Goal: Use online tool/utility: Utilize a website feature to perform a specific function

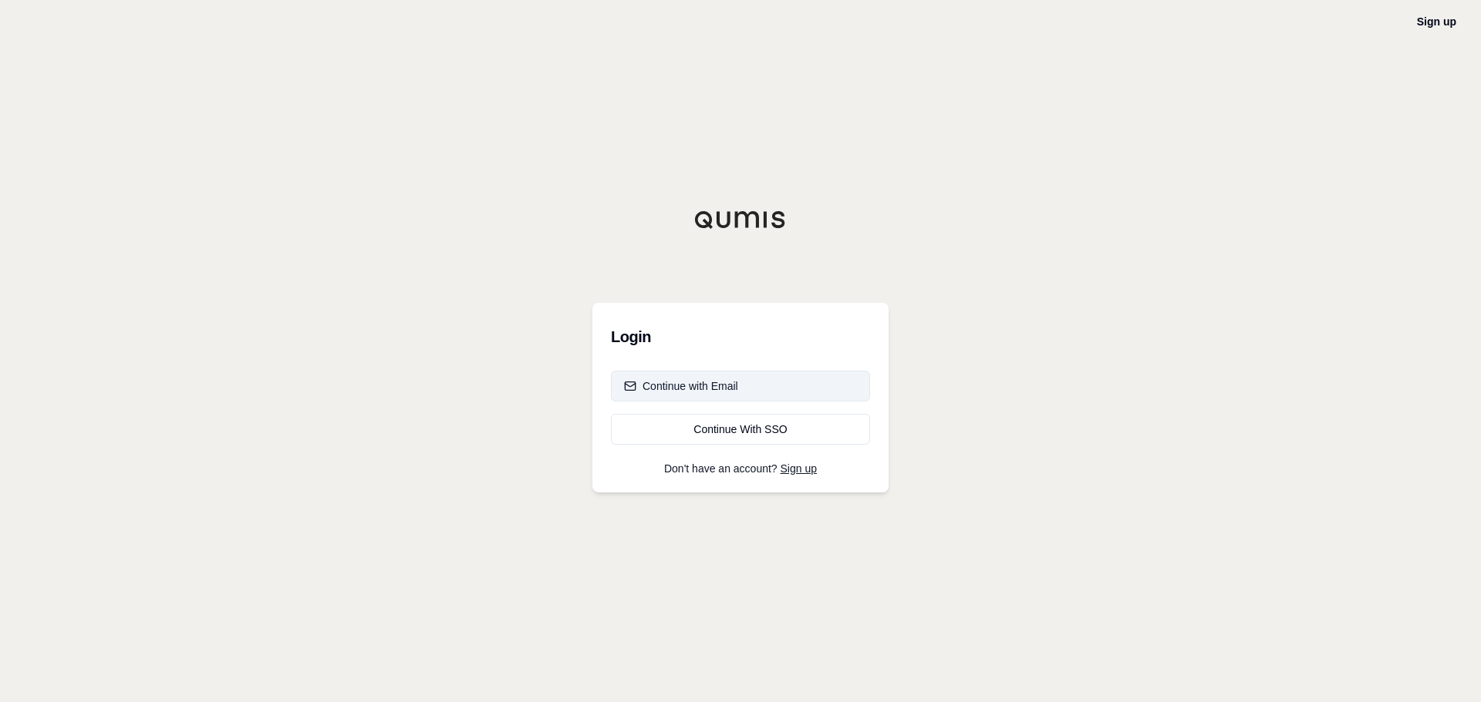
click at [746, 386] on button "Continue with Email" at bounding box center [740, 386] width 259 height 31
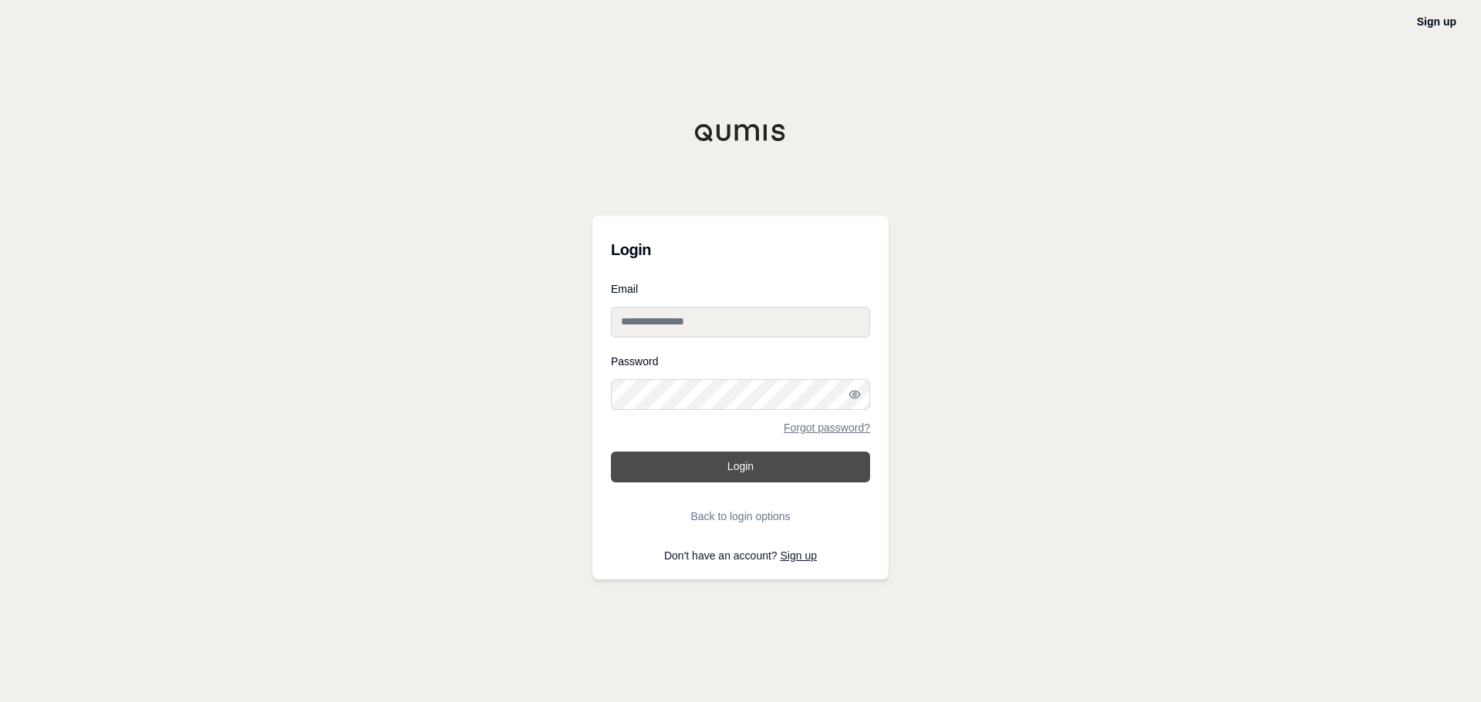
click at [740, 473] on button "Login" at bounding box center [740, 467] width 259 height 31
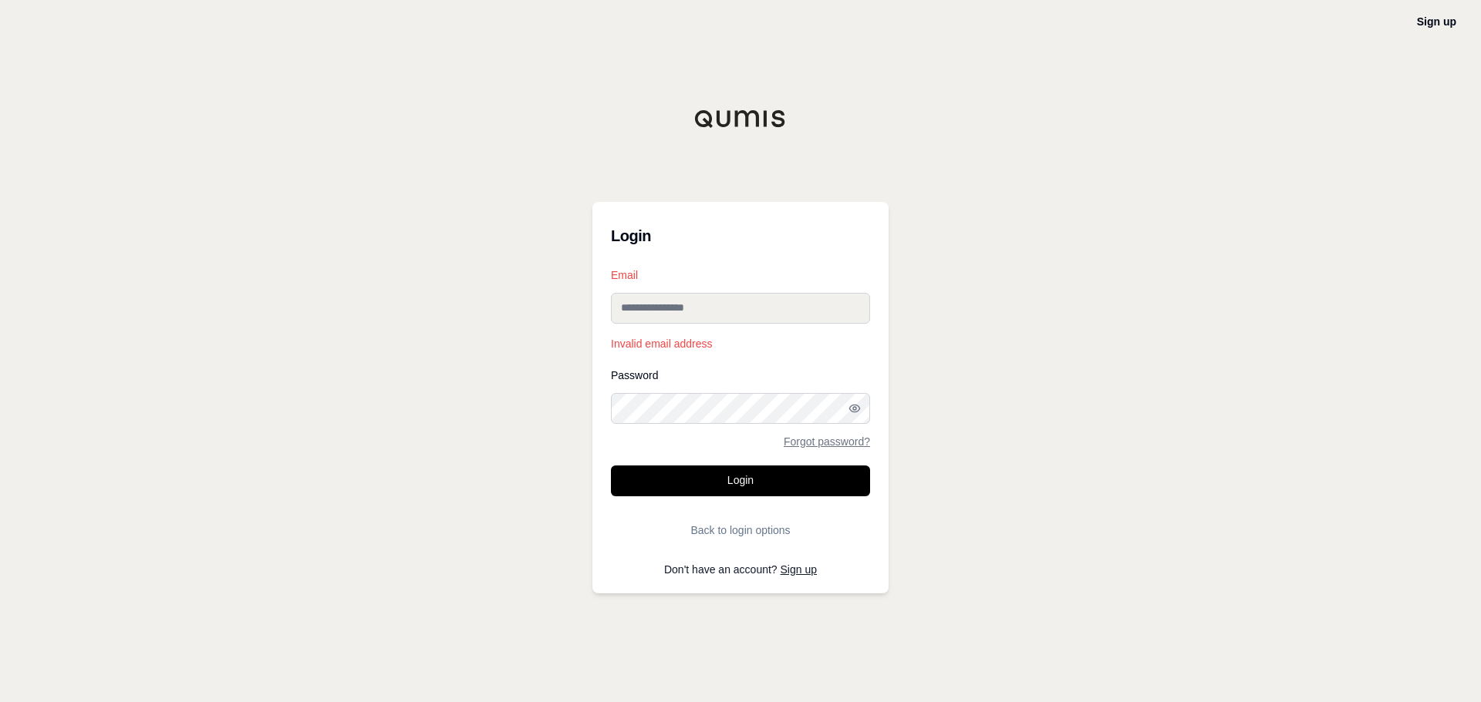
paste input "**********"
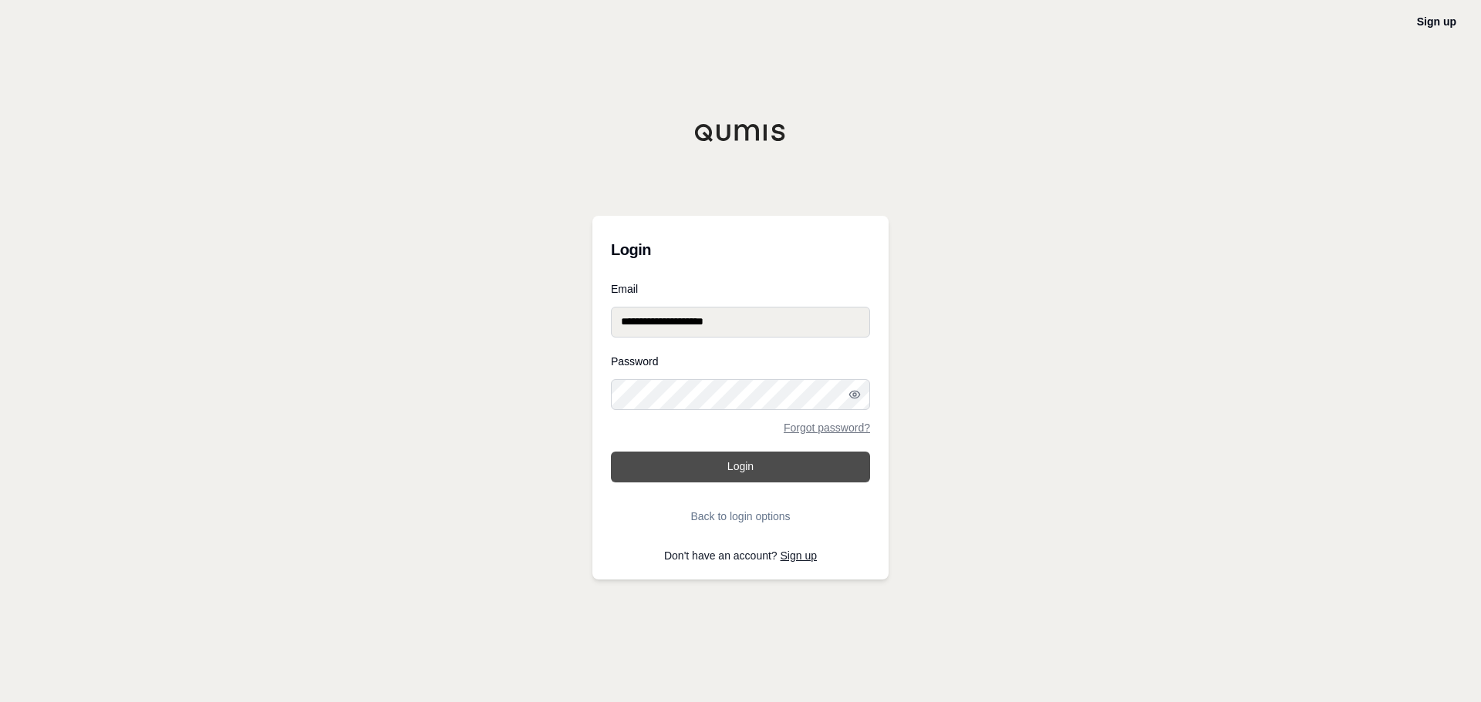
type input "**********"
click at [766, 472] on button "Login" at bounding box center [740, 467] width 259 height 31
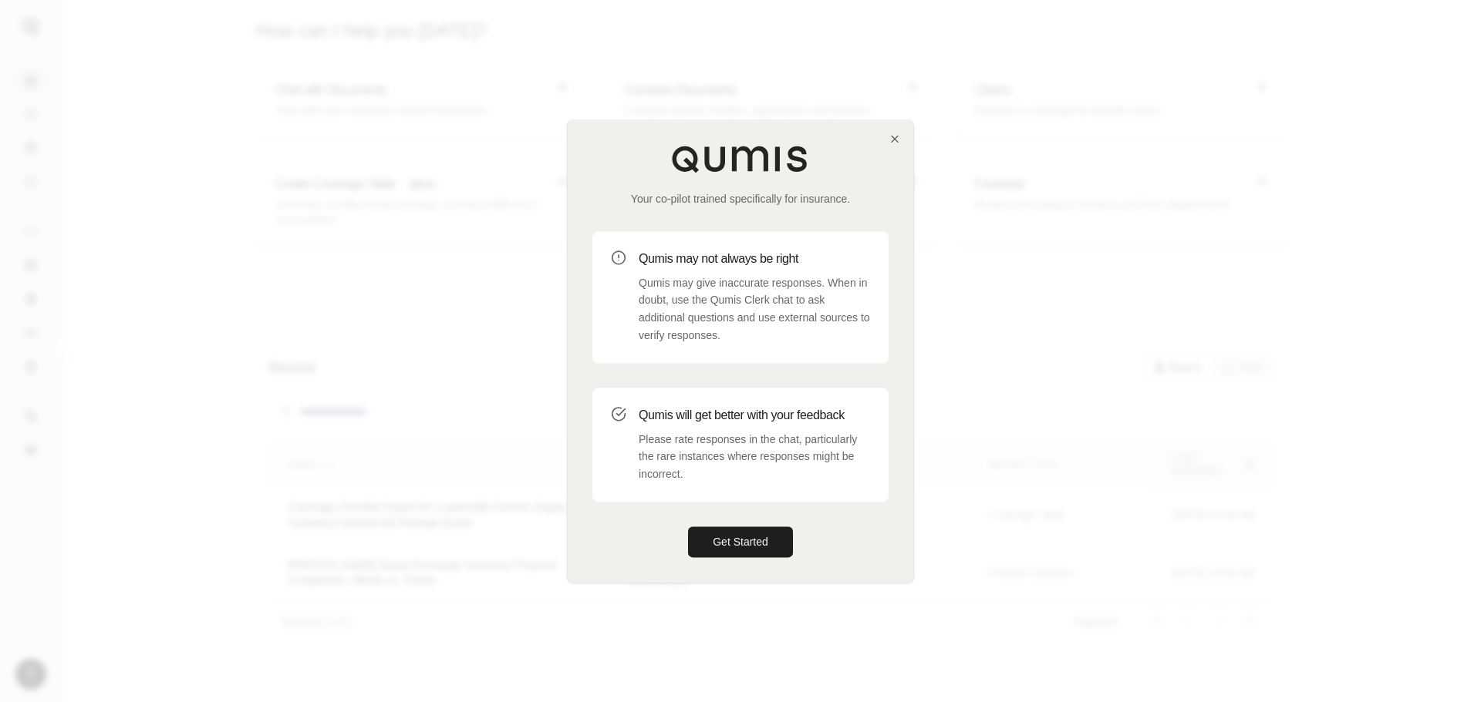
drag, startPoint x: 757, startPoint y: 548, endPoint x: 893, endPoint y: 238, distance: 338.4
click at [888, 252] on div "Your co-pilot trained specifically for insurance. Qumis may not always be right…" at bounding box center [740, 351] width 345 height 462
click at [892, 142] on icon "button" at bounding box center [894, 139] width 12 height 12
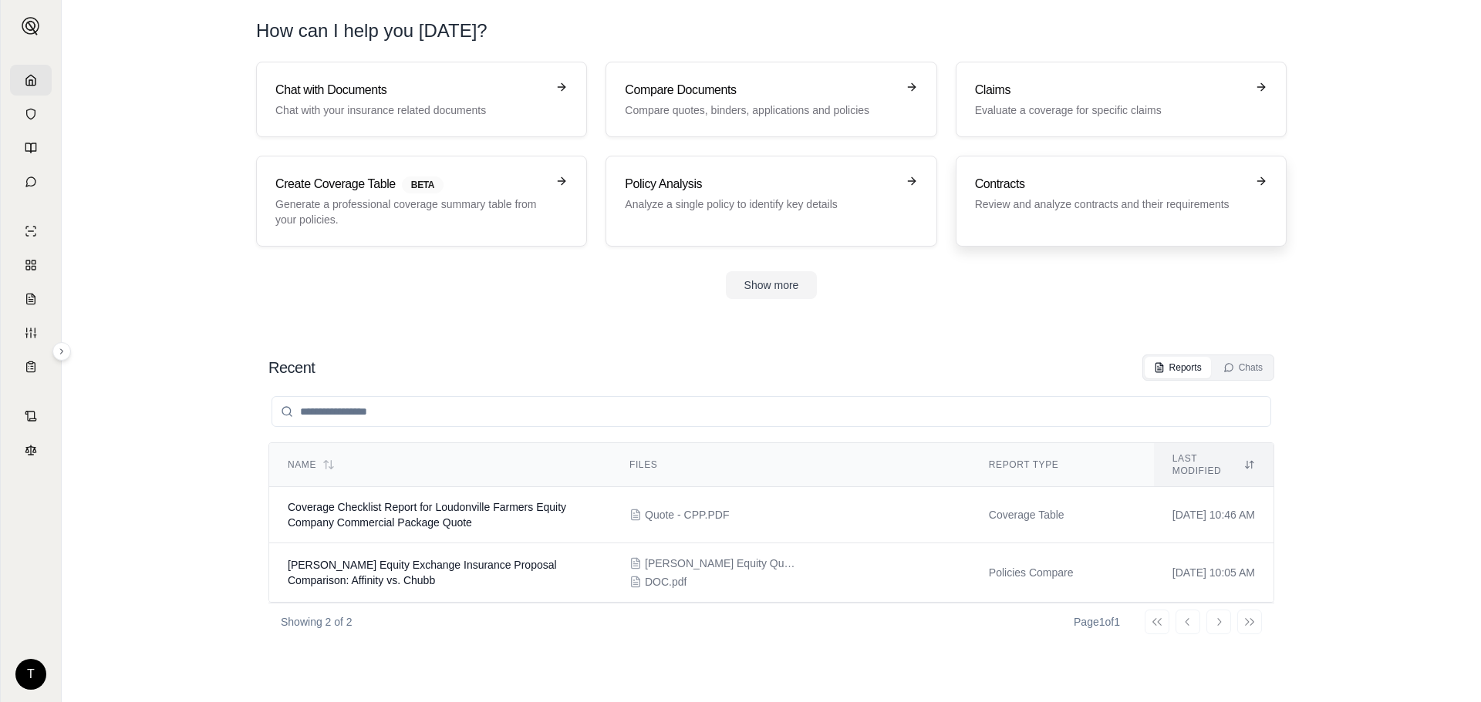
click at [1026, 202] on p "Review and analyze contracts and their requirements" at bounding box center [1110, 204] width 271 height 15
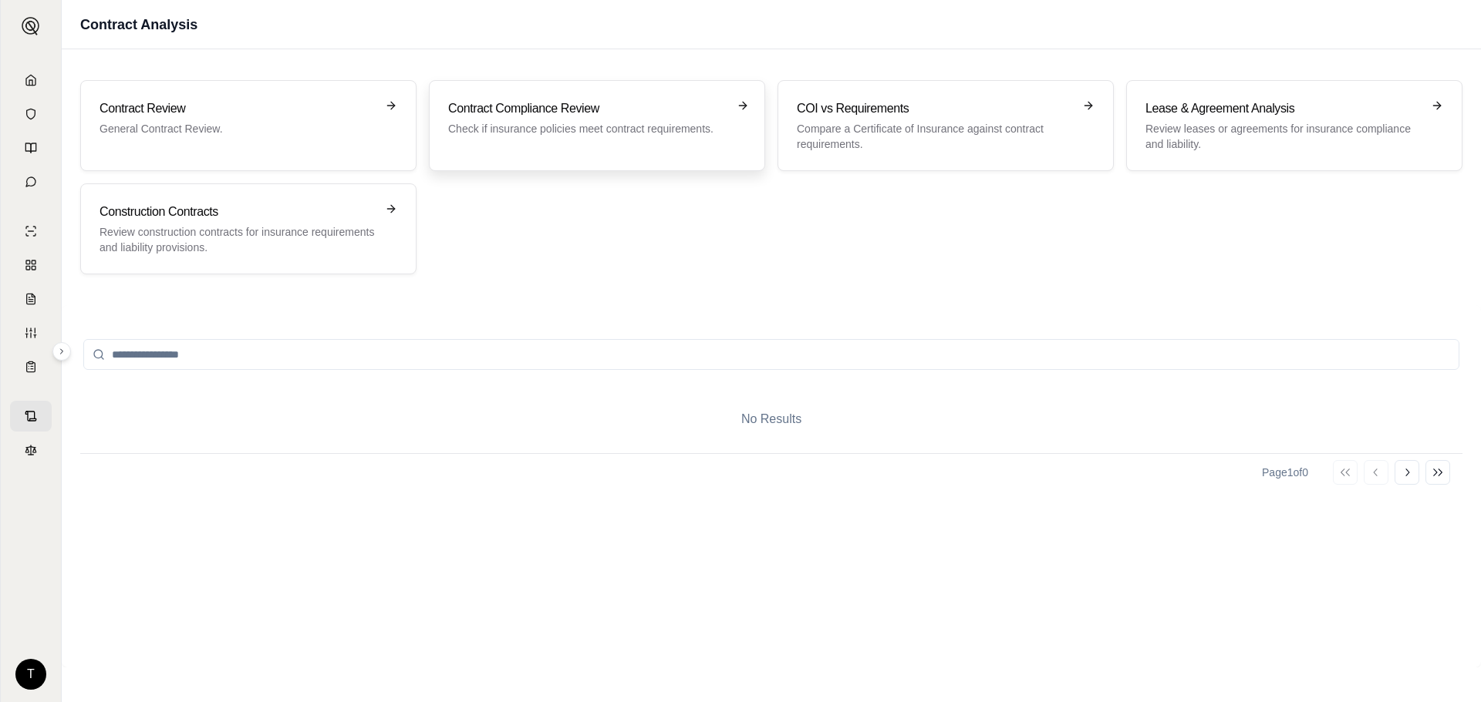
click at [581, 144] on div "Contract Compliance Review Check if insurance policies meet contract requiremen…" at bounding box center [597, 125] width 298 height 52
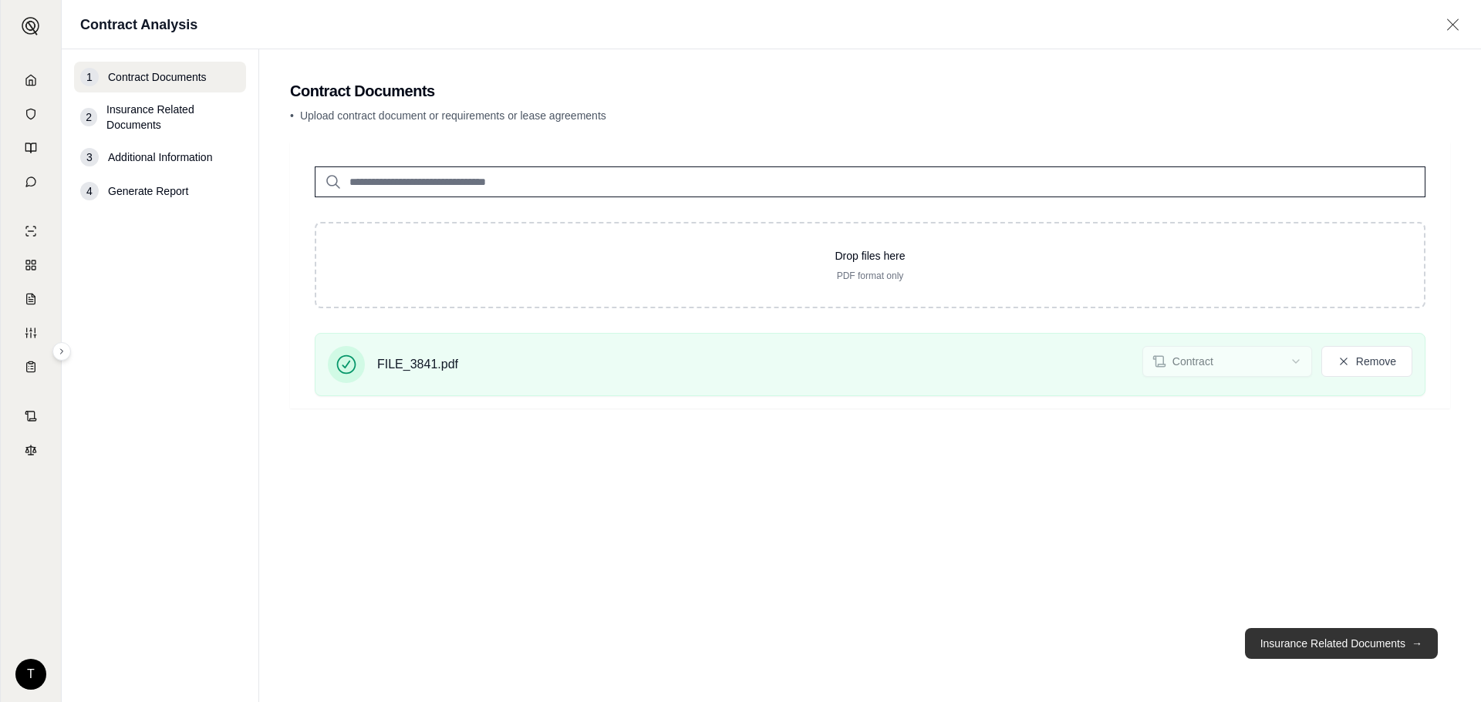
click at [1364, 644] on button "Insurance Related Documents →" at bounding box center [1341, 643] width 193 height 31
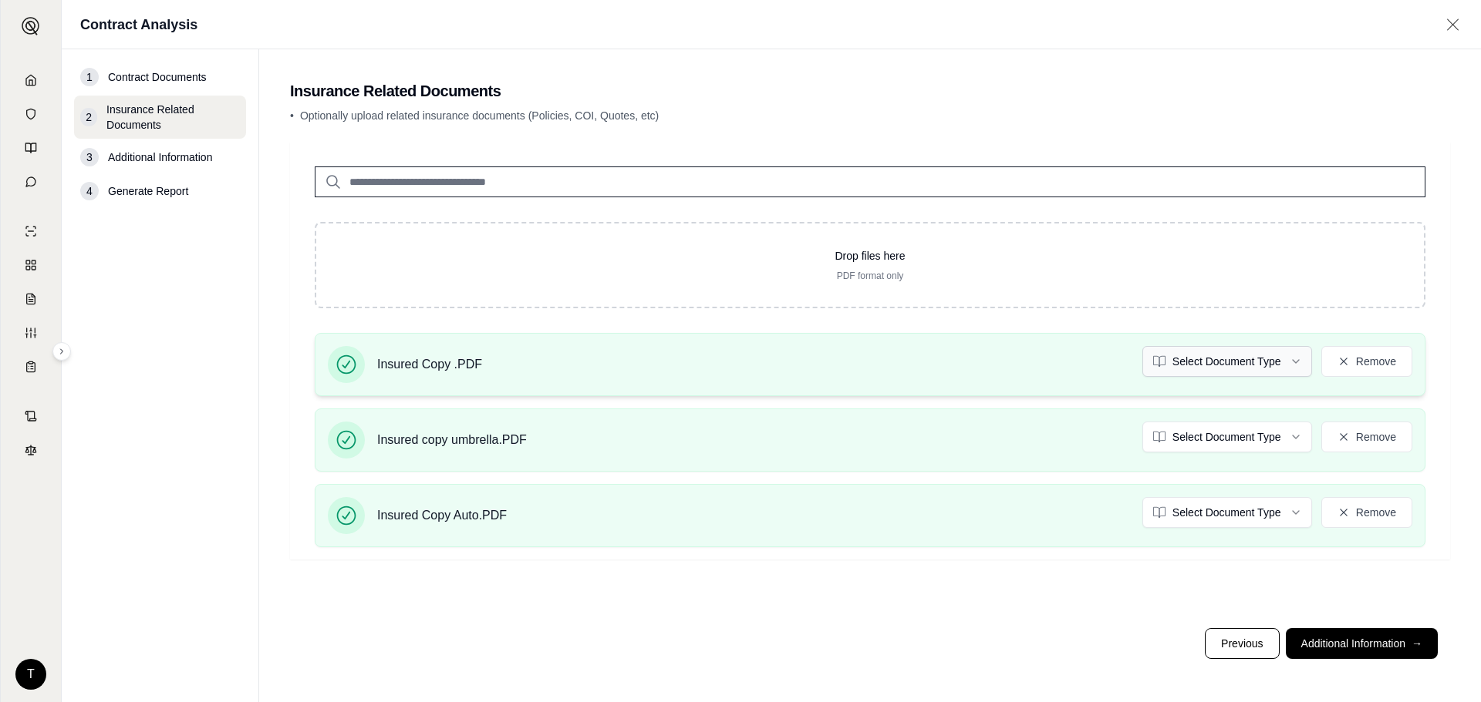
click at [1289, 363] on html "T Contract Analysis 1 Contract Documents 2 Insurance Related Documents 3 Additi…" at bounding box center [740, 351] width 1481 height 702
click at [1286, 439] on html "T Contract Analysis 1 Contract Documents 2 Insurance Related Documents 3 Additi…" at bounding box center [740, 351] width 1481 height 702
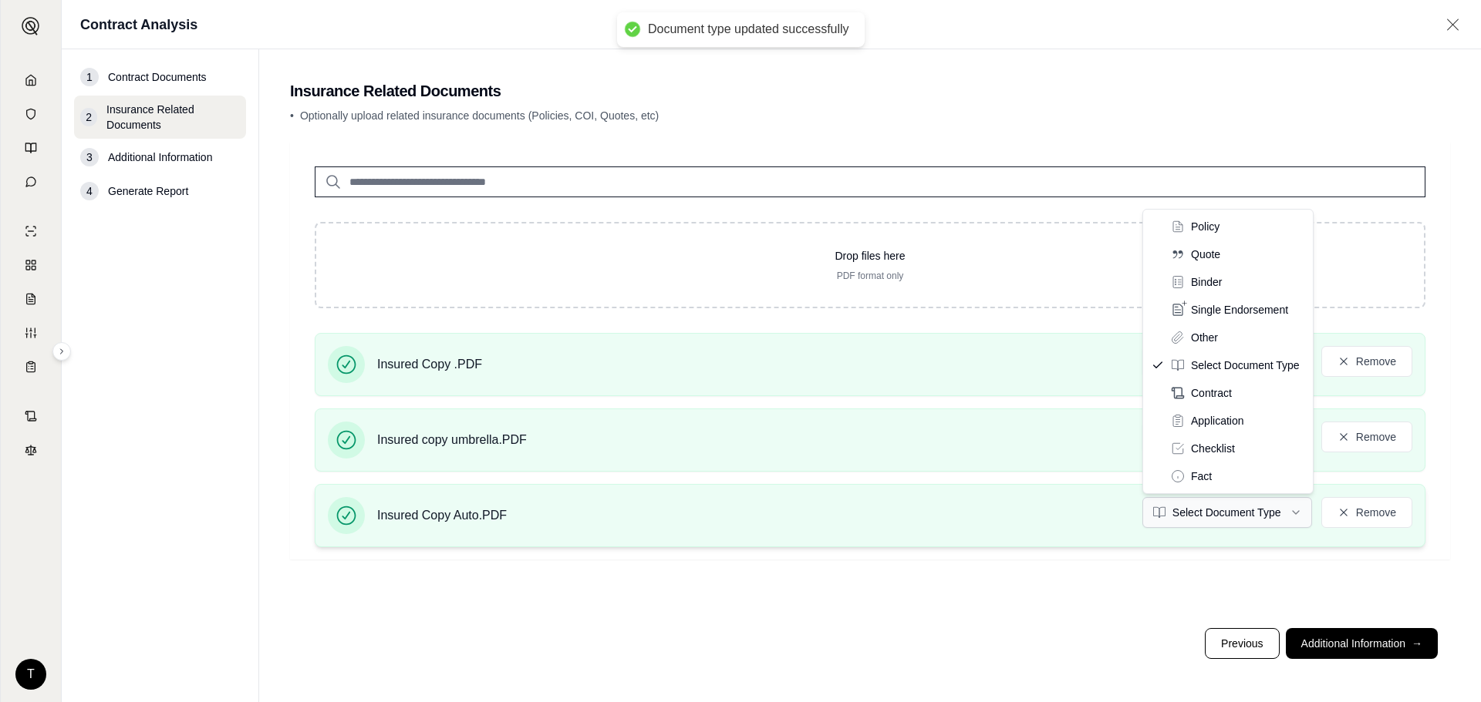
click at [1287, 514] on html "Document type updated successfully Document type updated successfully T Contrac…" at bounding box center [740, 351] width 1481 height 702
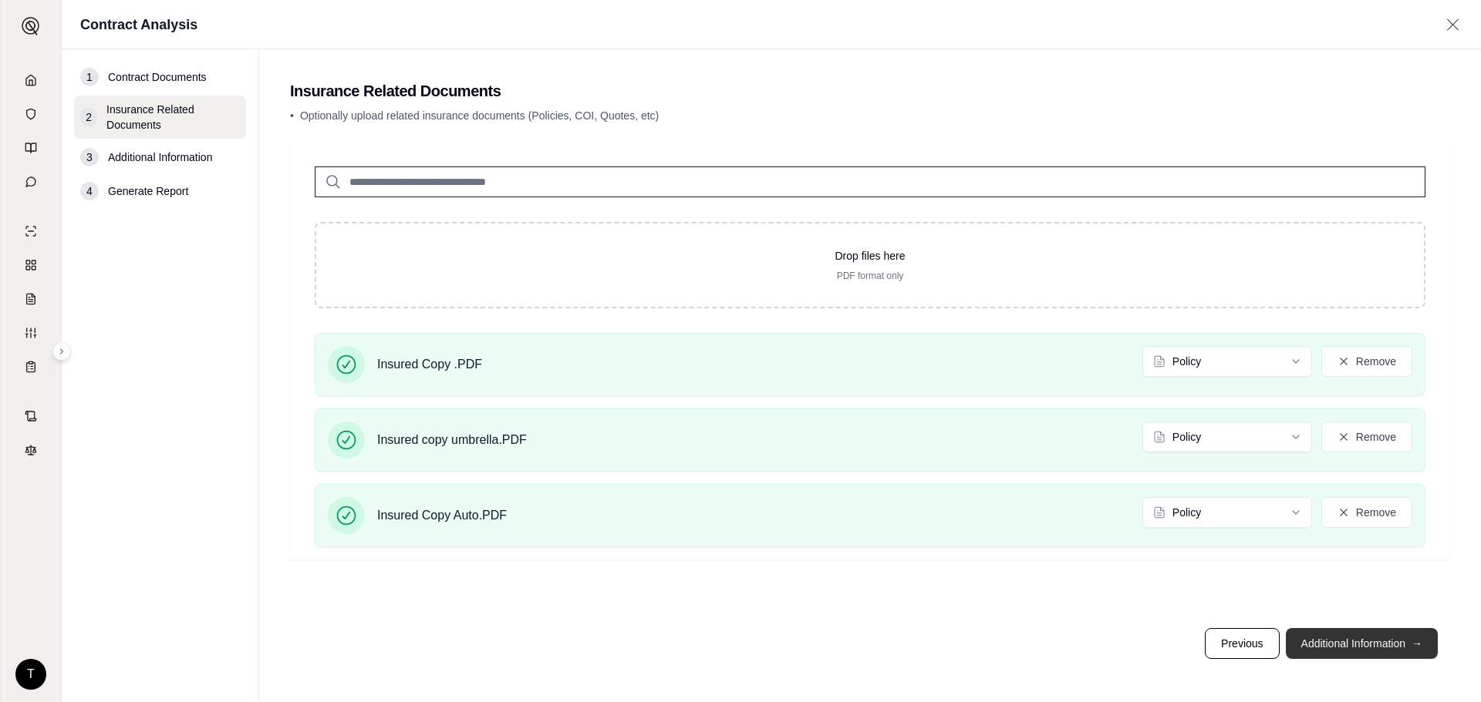
click at [1372, 649] on button "Additional Information →" at bounding box center [1361, 643] width 152 height 31
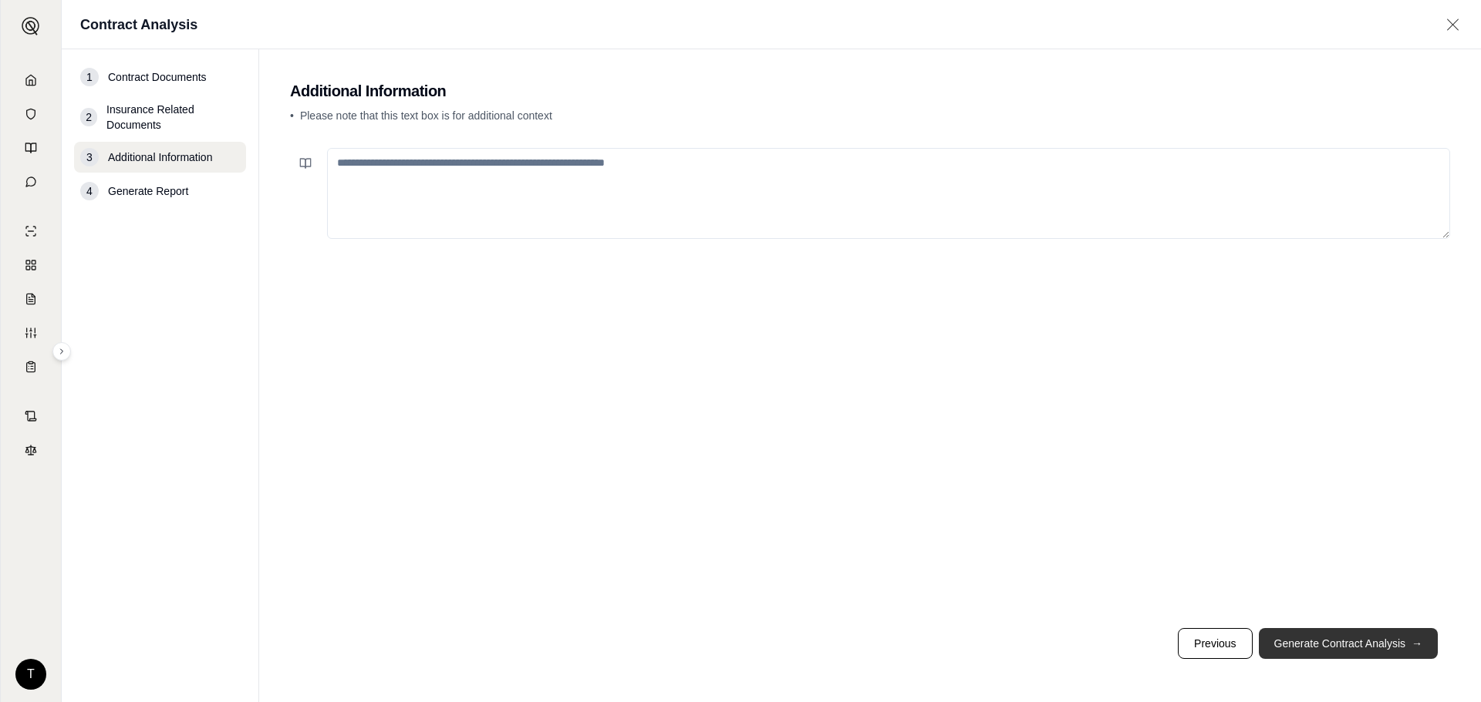
click at [1347, 635] on button "Generate Contract Analysis →" at bounding box center [1347, 643] width 179 height 31
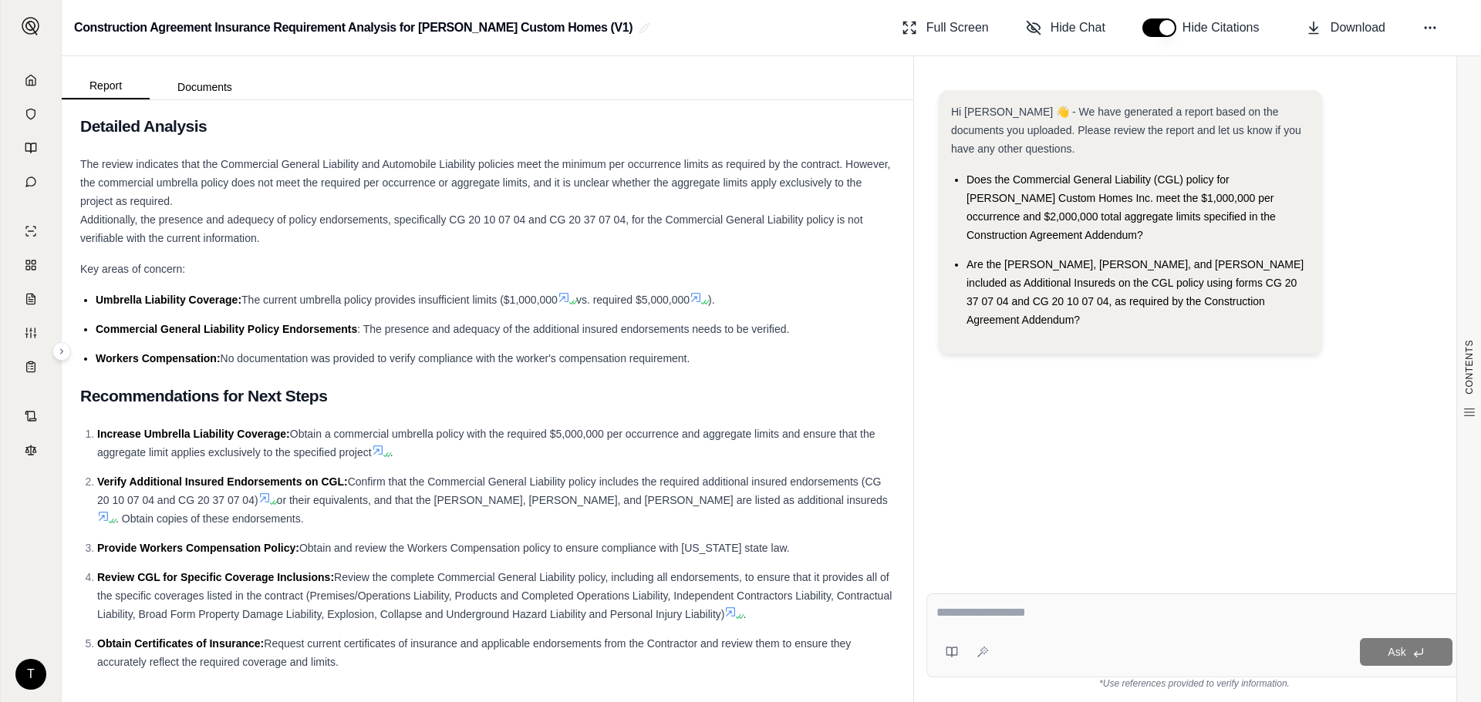
scroll to position [13167, 0]
